Goal: Task Accomplishment & Management: Use online tool/utility

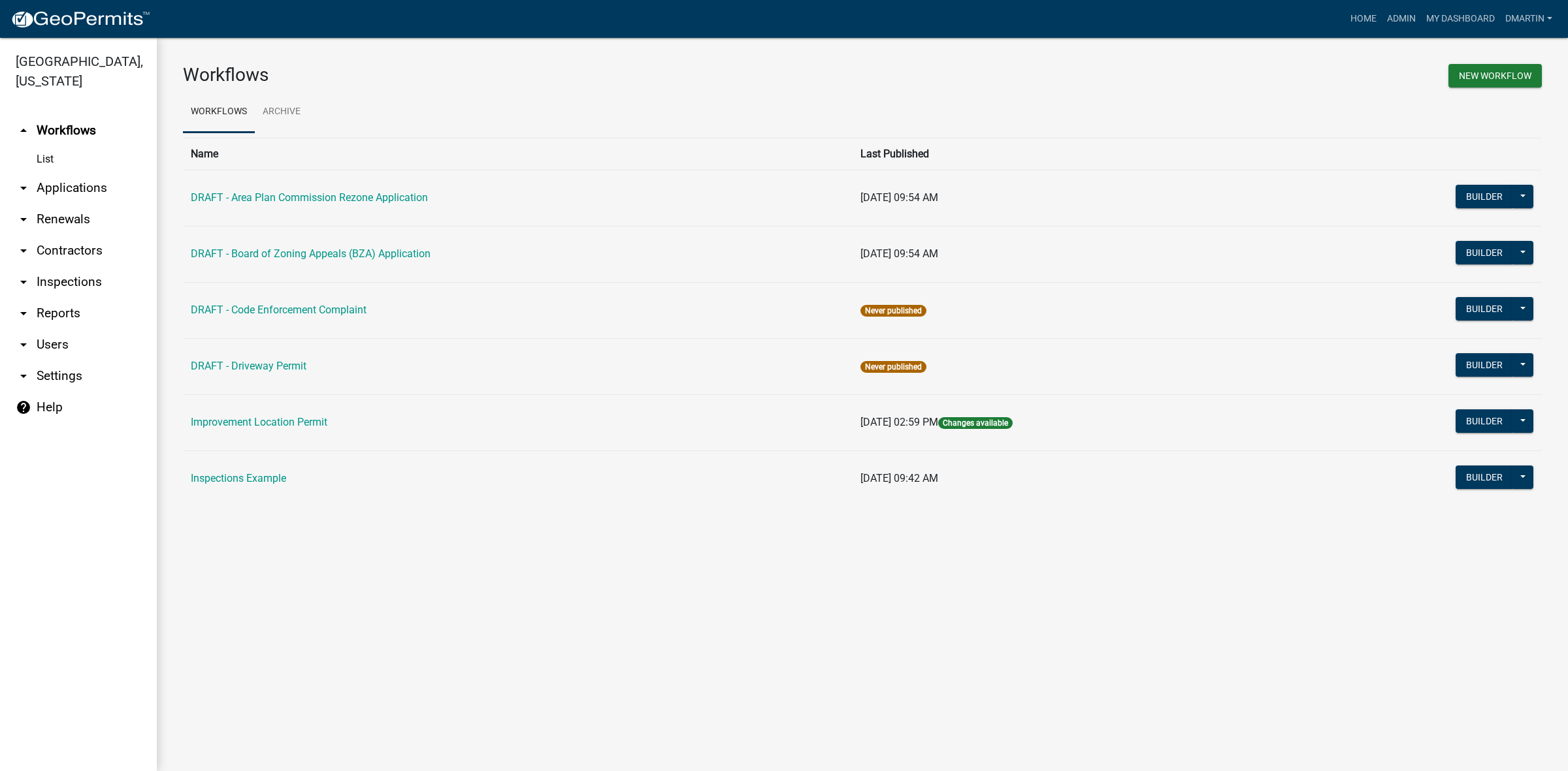
click at [62, 186] on link "arrow_drop_down Applications" at bounding box center [78, 187] width 157 height 31
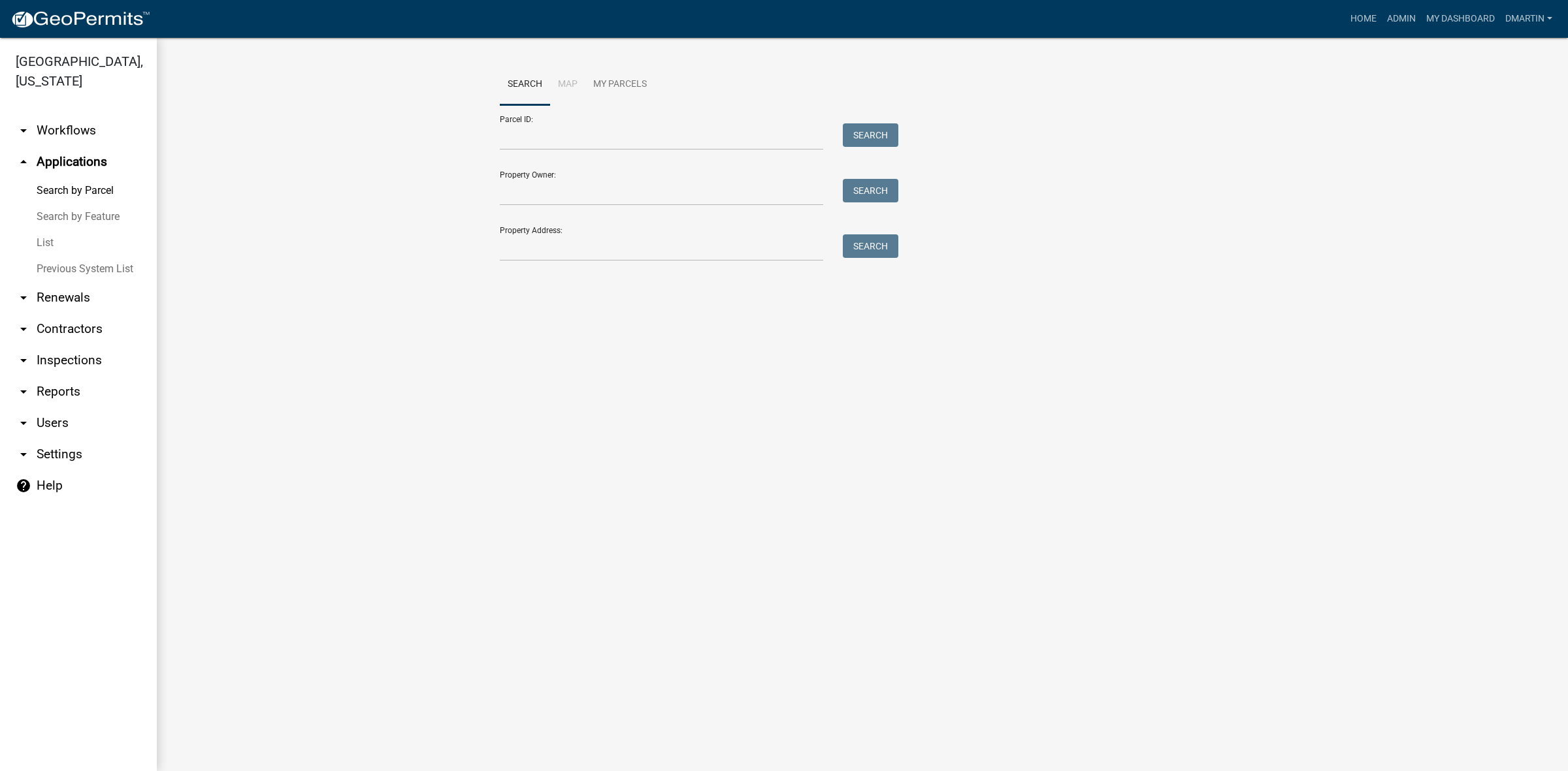
click at [47, 242] on link "List" at bounding box center [78, 242] width 157 height 26
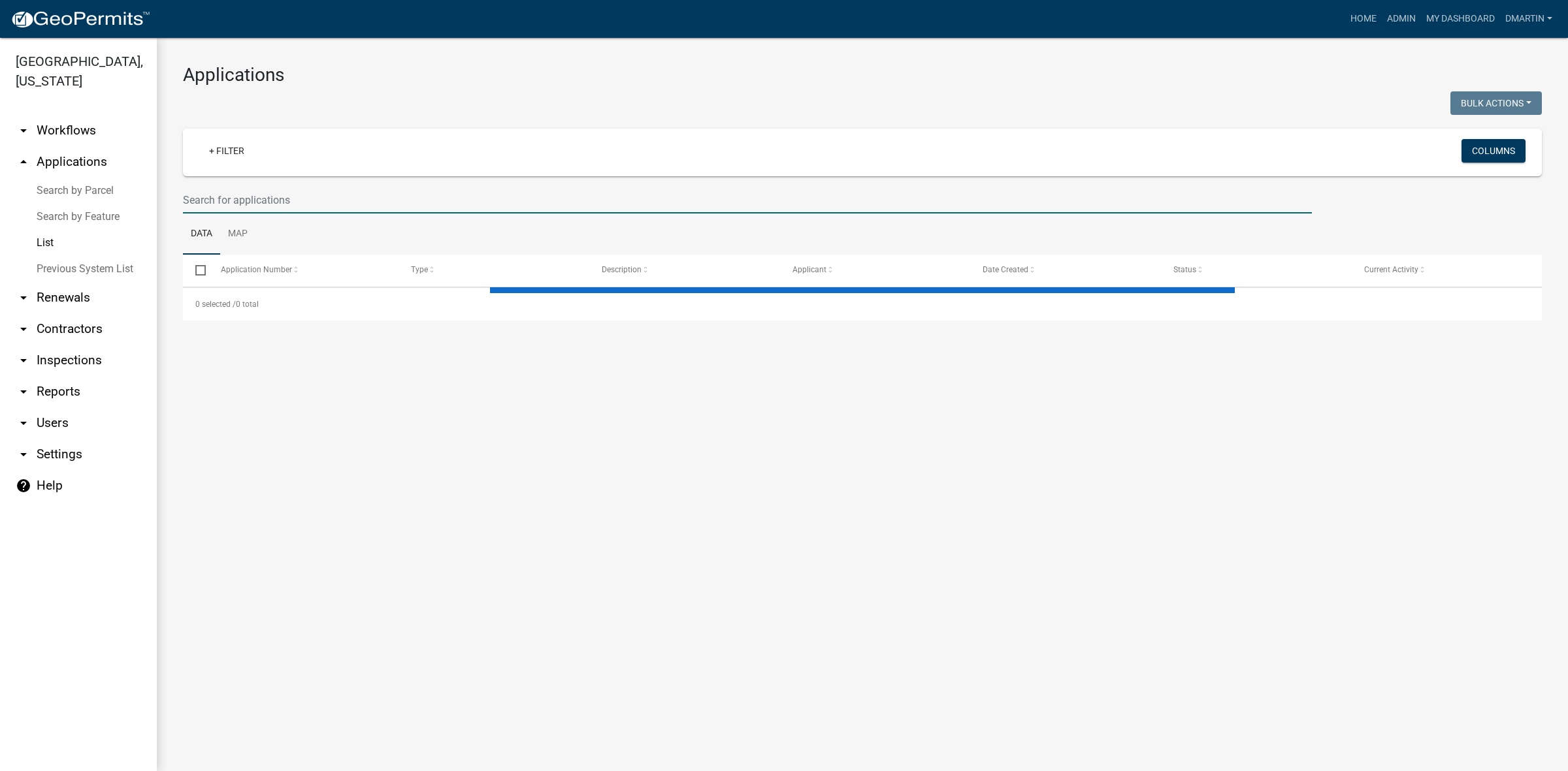
click at [319, 203] on input "text" at bounding box center [747, 201] width 1129 height 27
select select "3: 100"
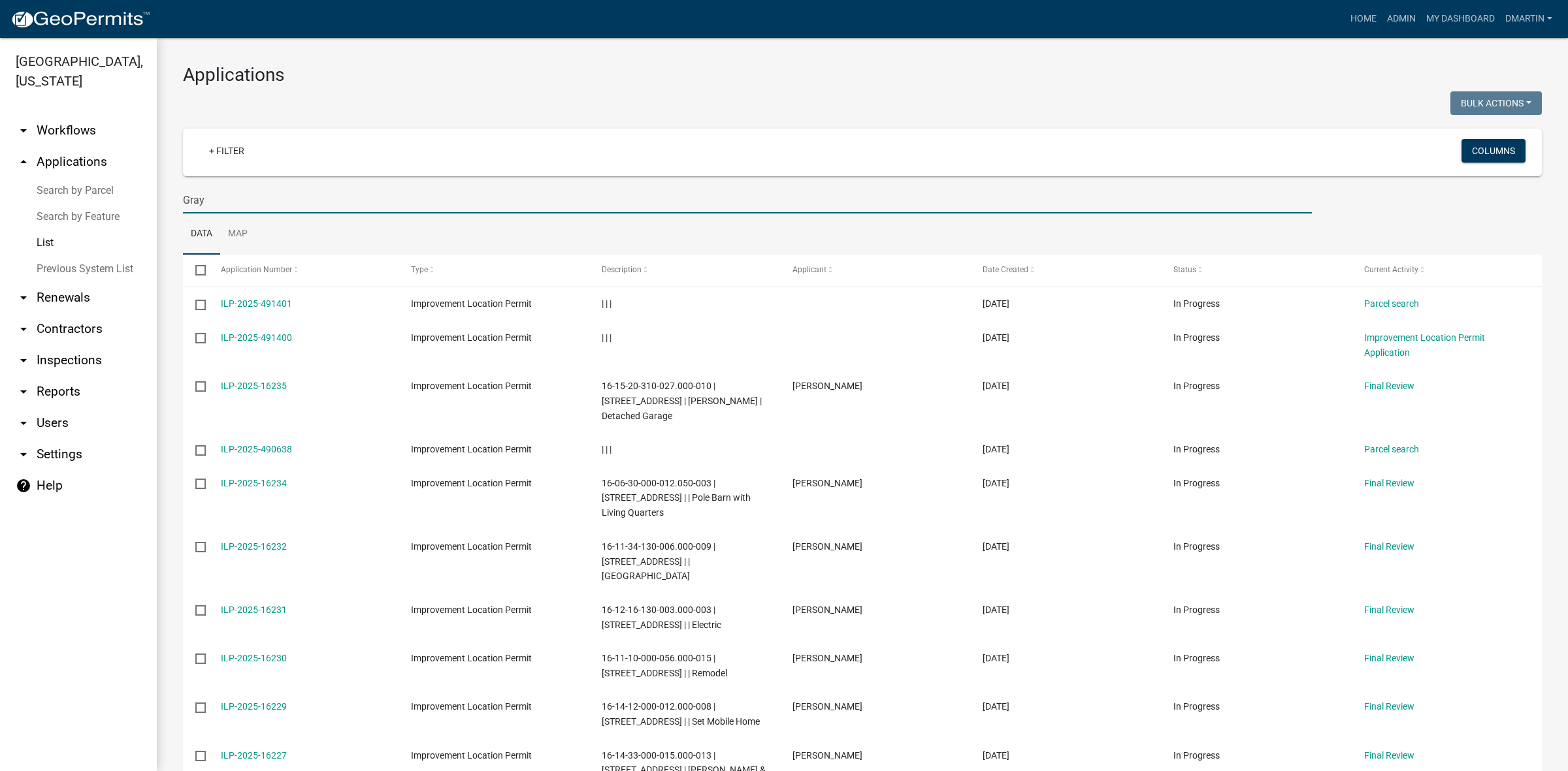
type input "Gray"
